Goal: Task Accomplishment & Management: Use online tool/utility

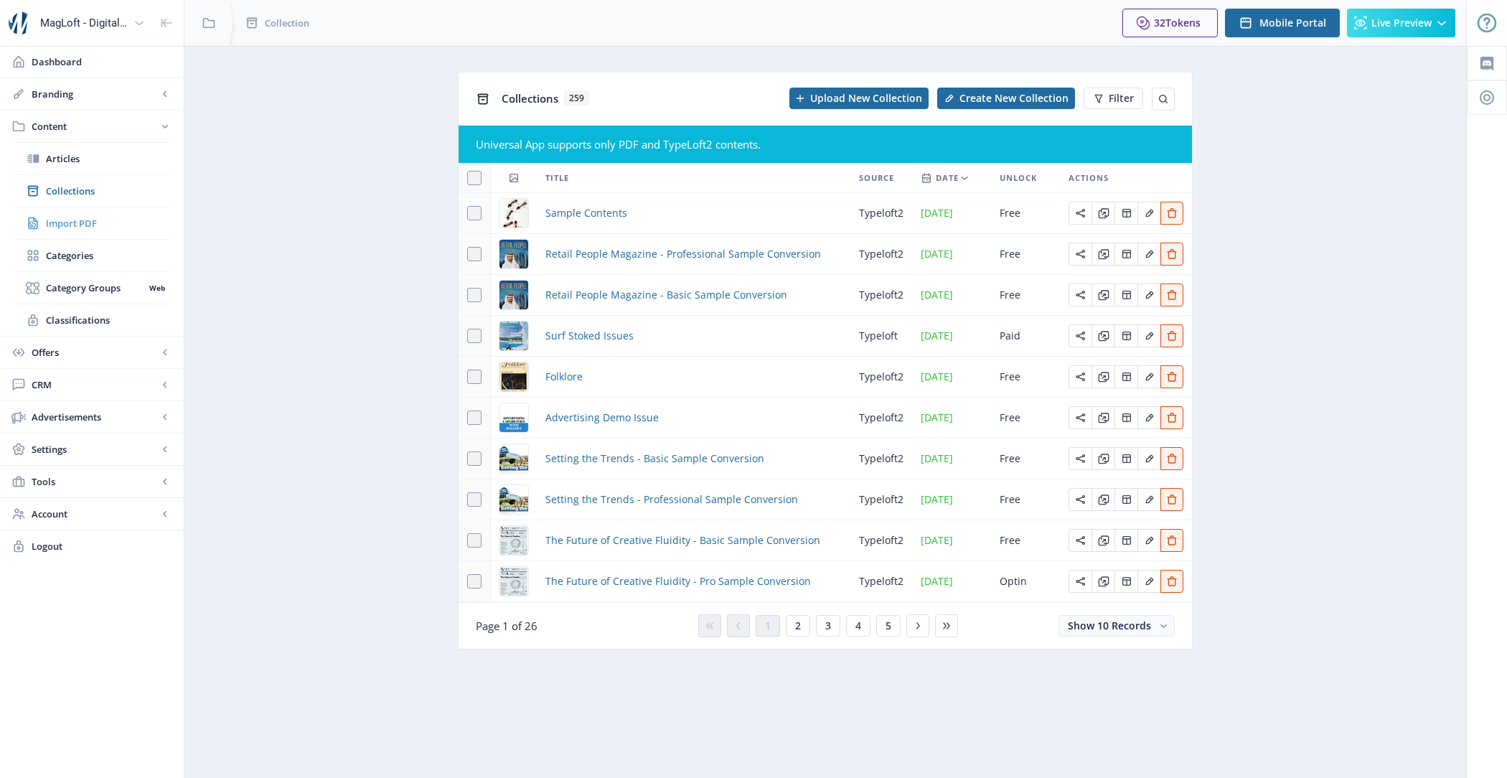
click at [84, 213] on link "Import PDF" at bounding box center [91, 223] width 155 height 32
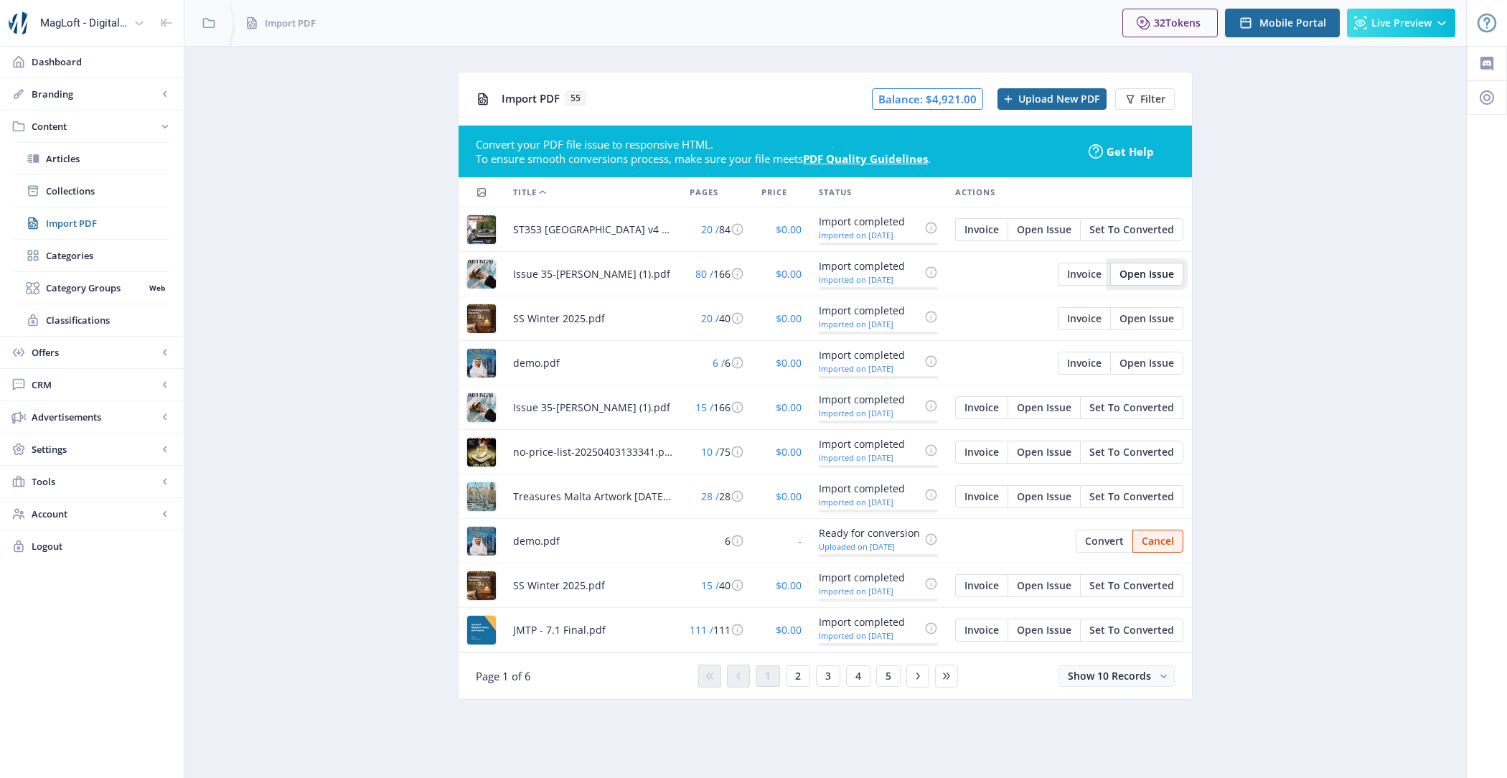
click at [1139, 279] on button "Open Issue" at bounding box center [1146, 274] width 73 height 23
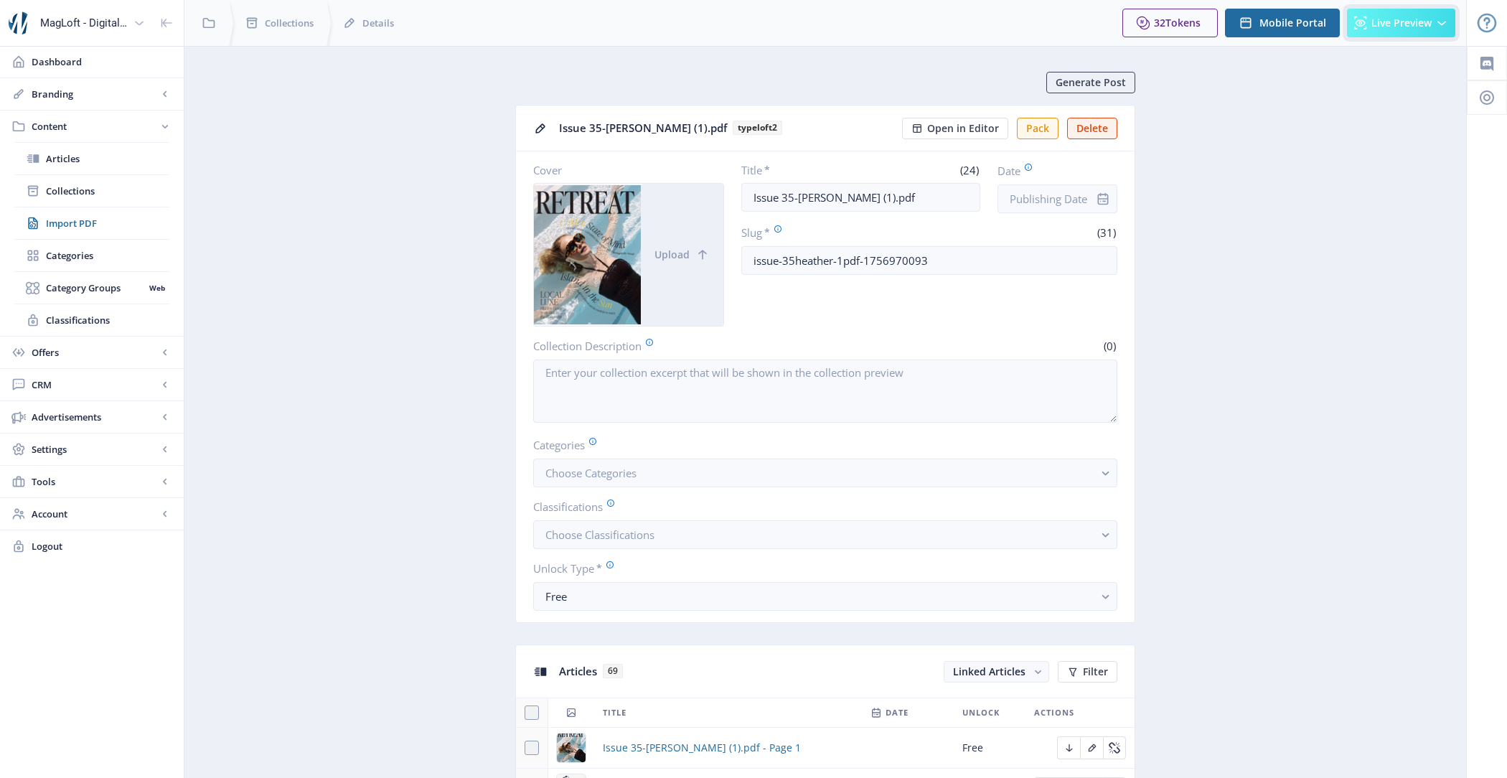
click at [1405, 36] on button "Live Preview" at bounding box center [1401, 23] width 108 height 29
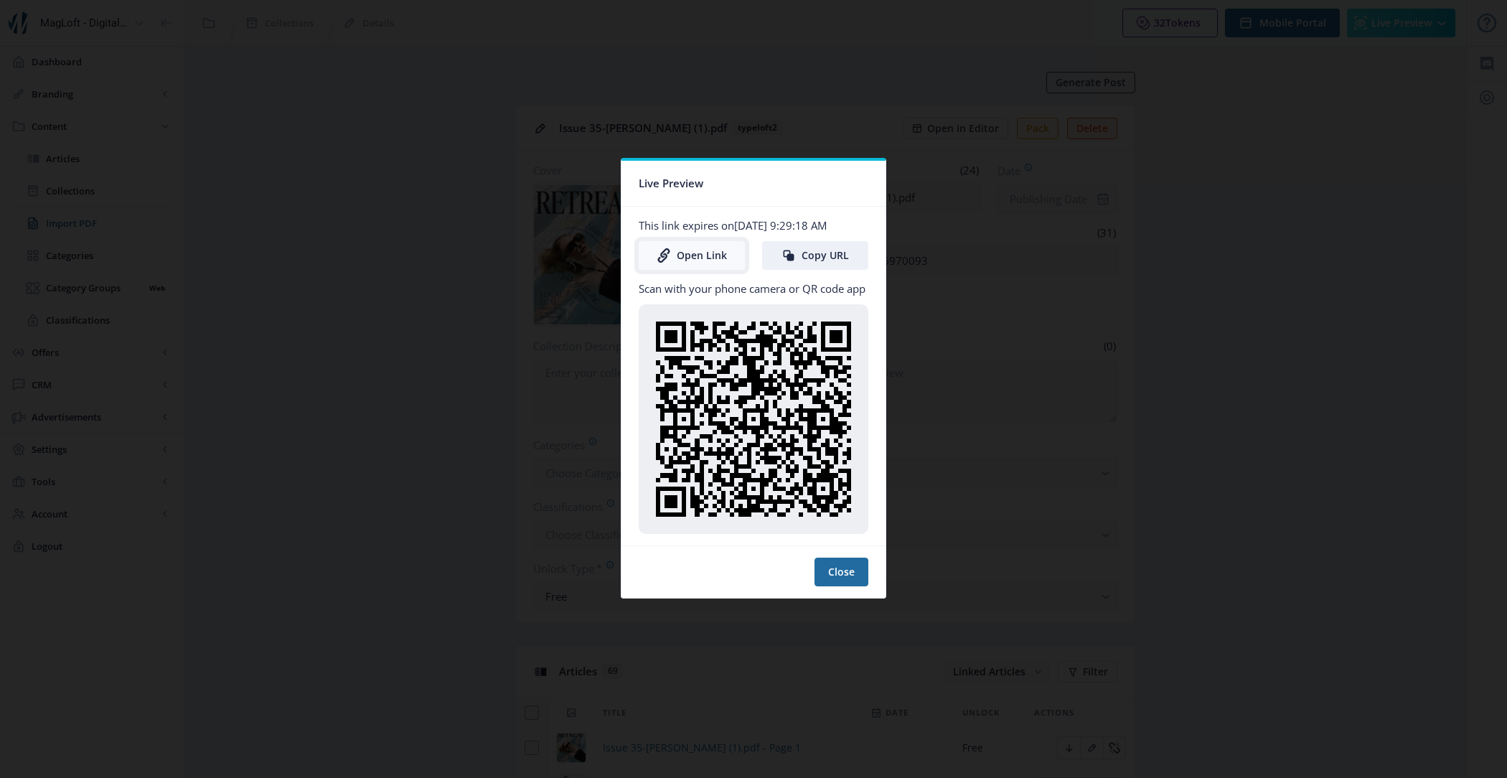
click at [705, 260] on link "Open Link" at bounding box center [692, 255] width 106 height 29
click at [834, 560] on button "Close" at bounding box center [841, 571] width 54 height 29
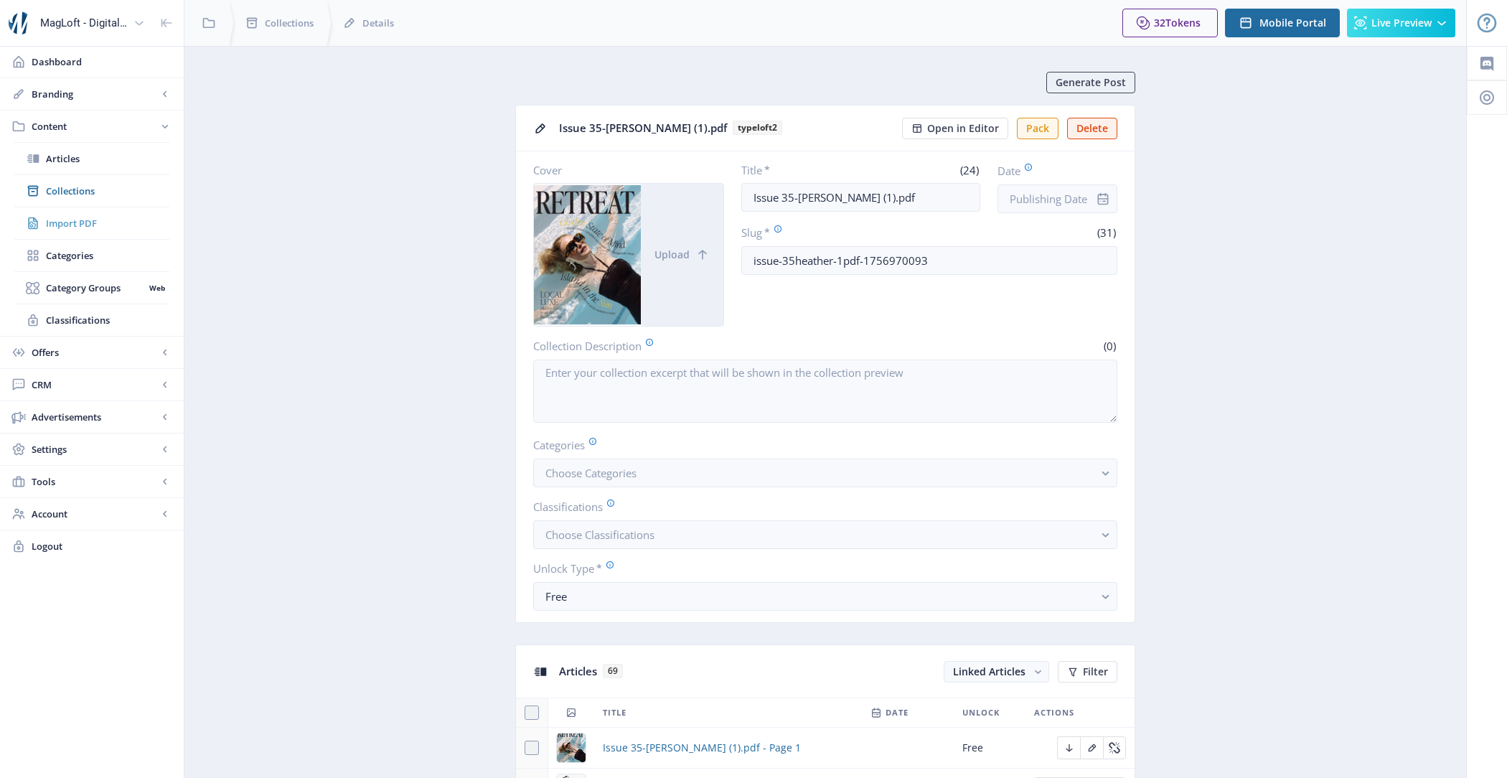
click at [88, 229] on link "Import PDF" at bounding box center [91, 223] width 155 height 32
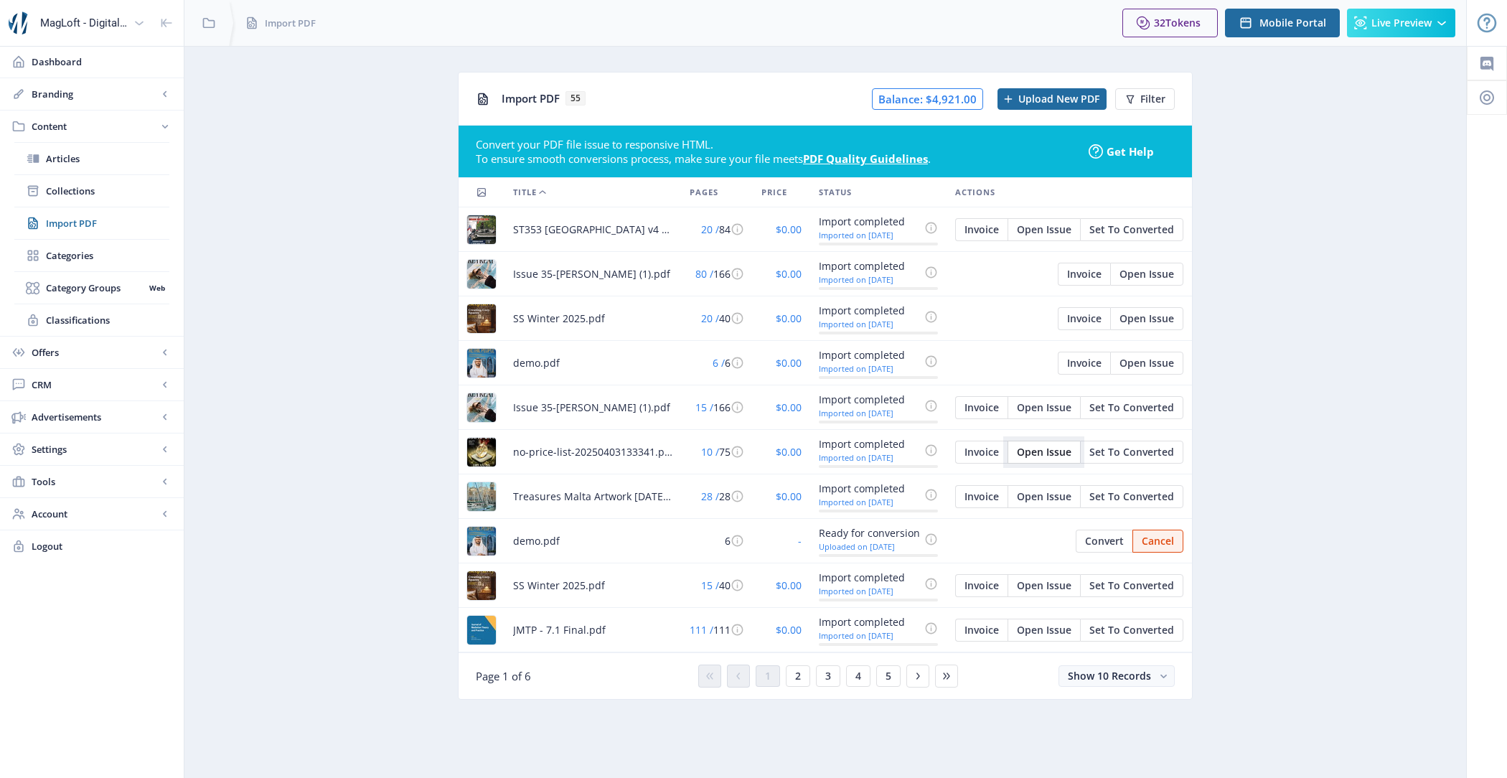
click at [1054, 451] on span "Open Issue" at bounding box center [1044, 451] width 55 height 11
click at [1049, 446] on span "Open Issue" at bounding box center [1044, 451] width 55 height 11
click at [1162, 315] on span "Open Issue" at bounding box center [1146, 318] width 55 height 11
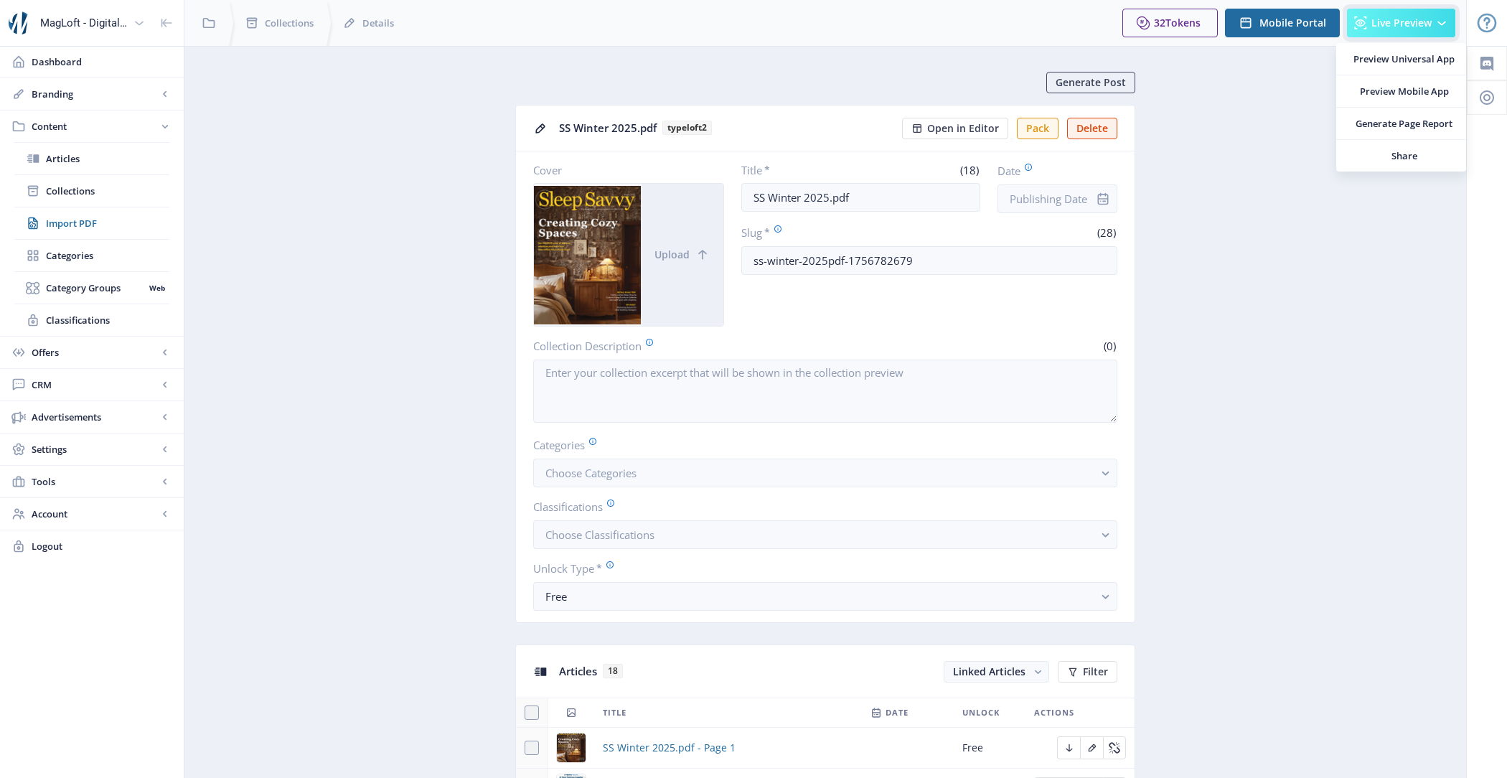
click at [1426, 14] on button "Live Preview" at bounding box center [1401, 23] width 108 height 29
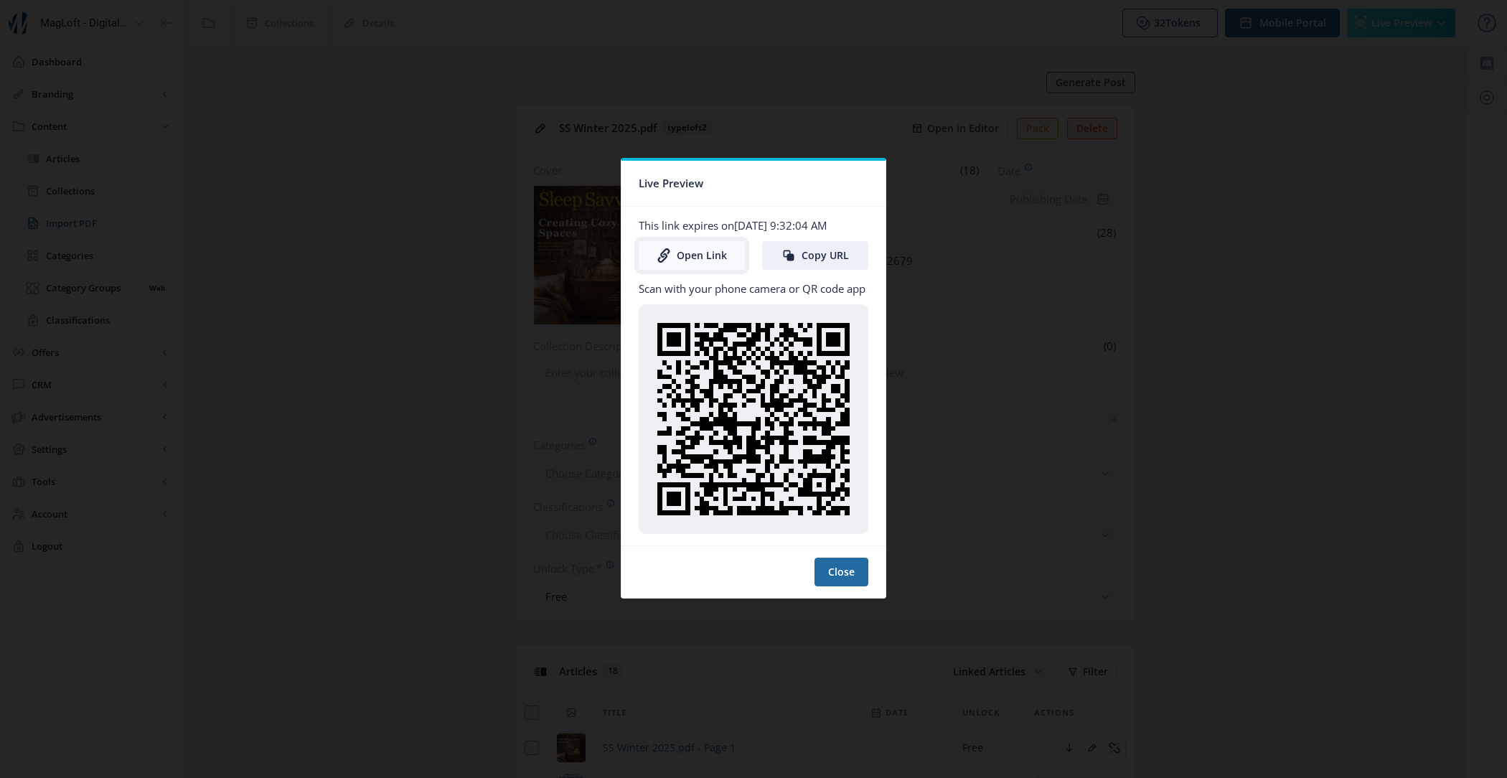
click at [699, 260] on link "Open Link" at bounding box center [692, 255] width 106 height 29
click at [837, 582] on button "Close" at bounding box center [841, 571] width 54 height 29
